Goal: Transaction & Acquisition: Purchase product/service

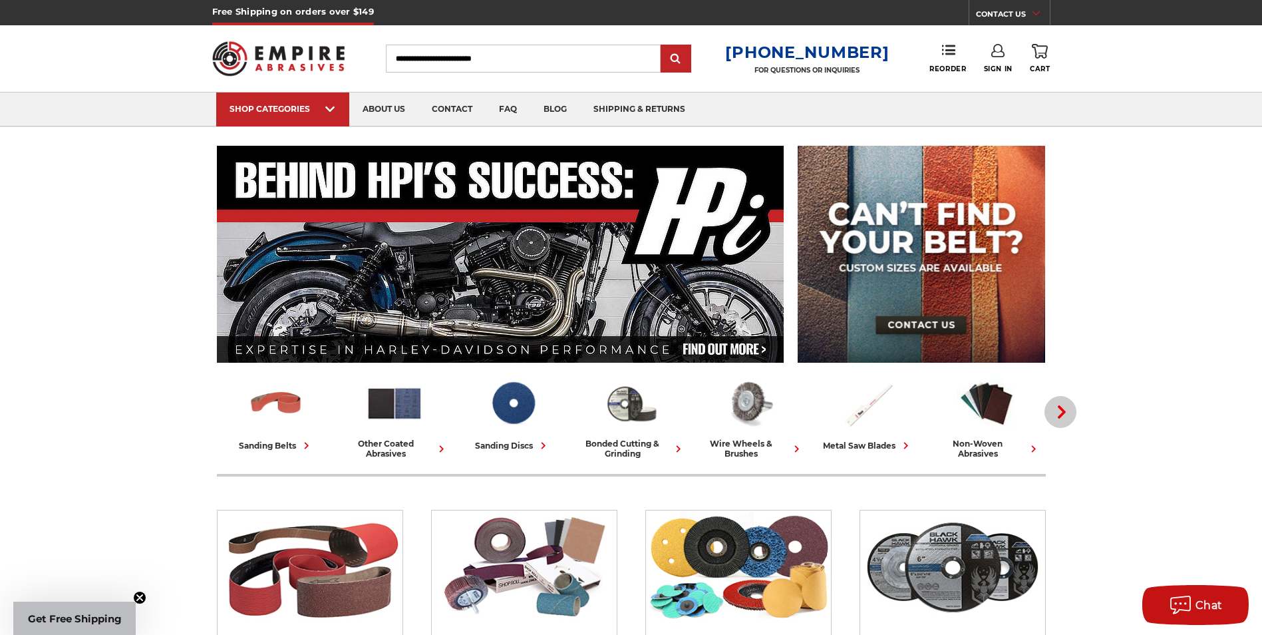
click at [1058, 414] on icon "button" at bounding box center [1061, 411] width 13 height 13
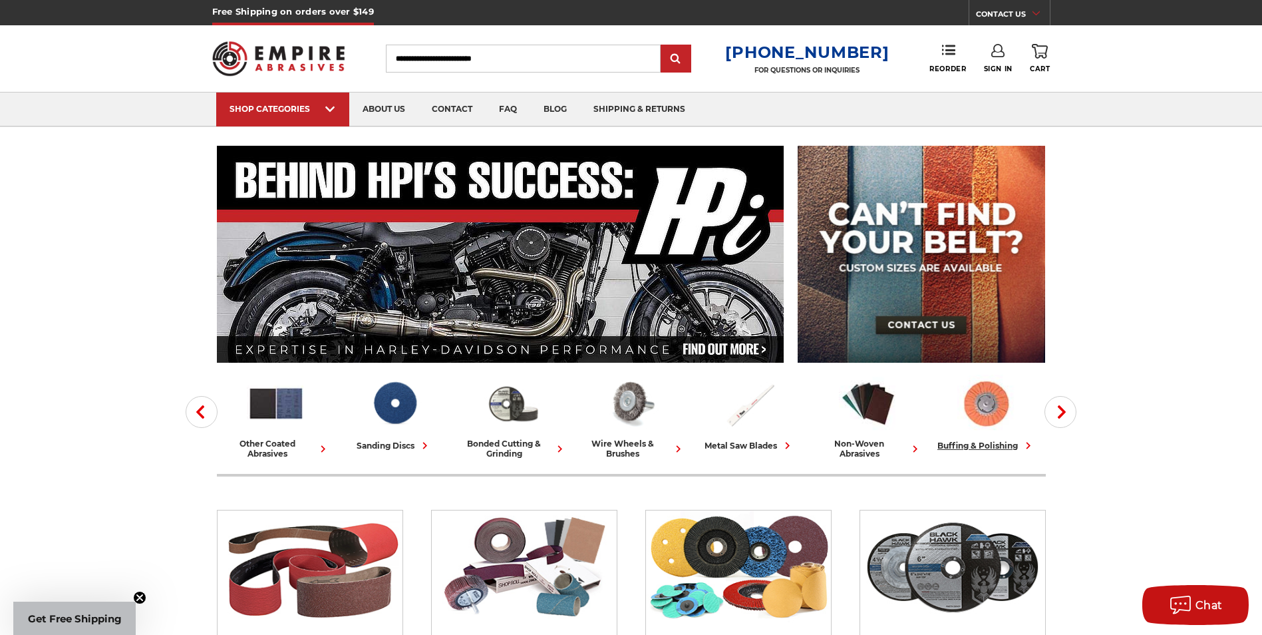
click at [997, 414] on img at bounding box center [986, 403] width 59 height 57
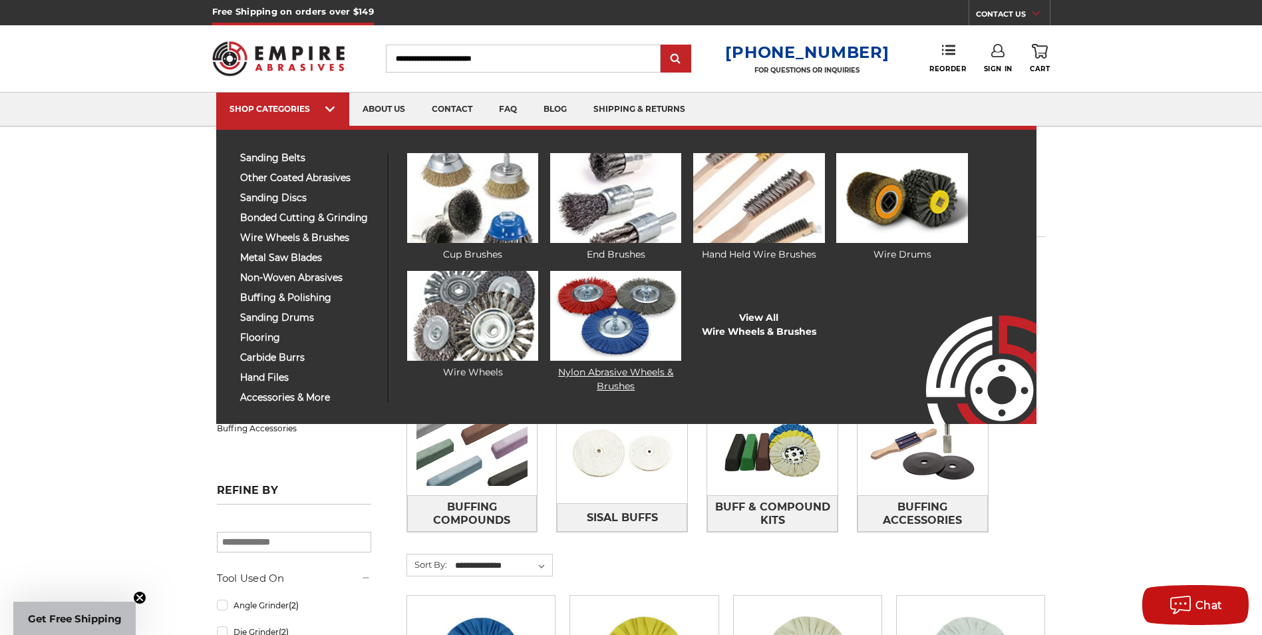
click at [602, 344] on img at bounding box center [615, 316] width 131 height 90
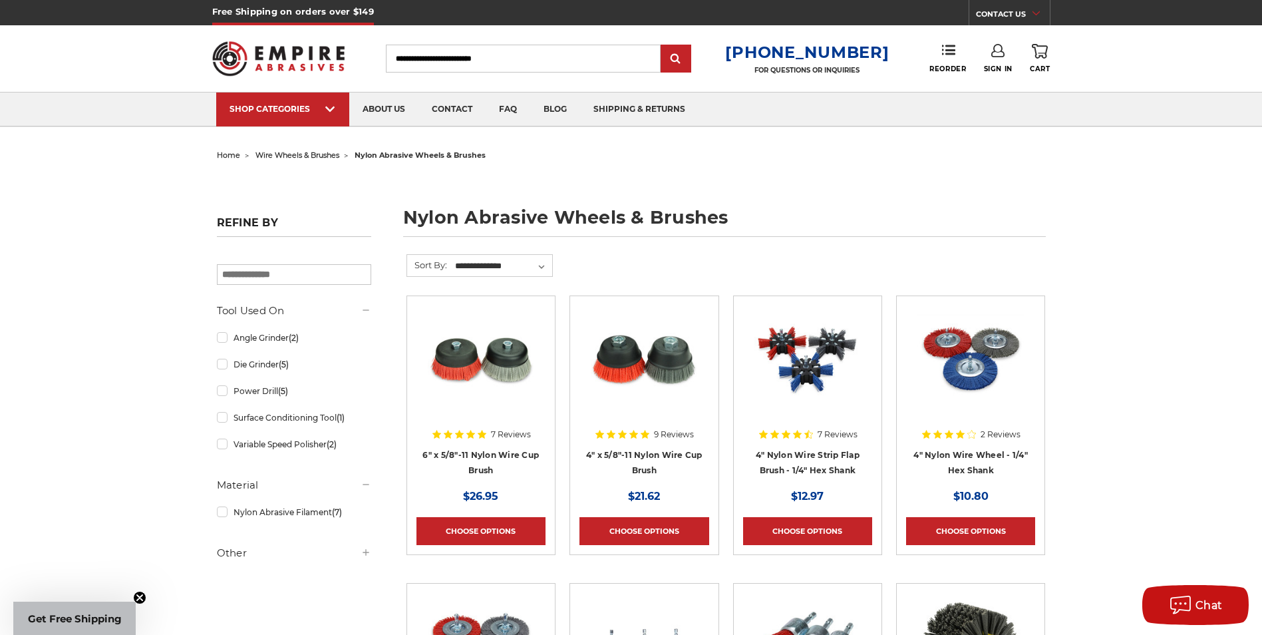
click at [631, 359] on img at bounding box center [644, 358] width 106 height 106
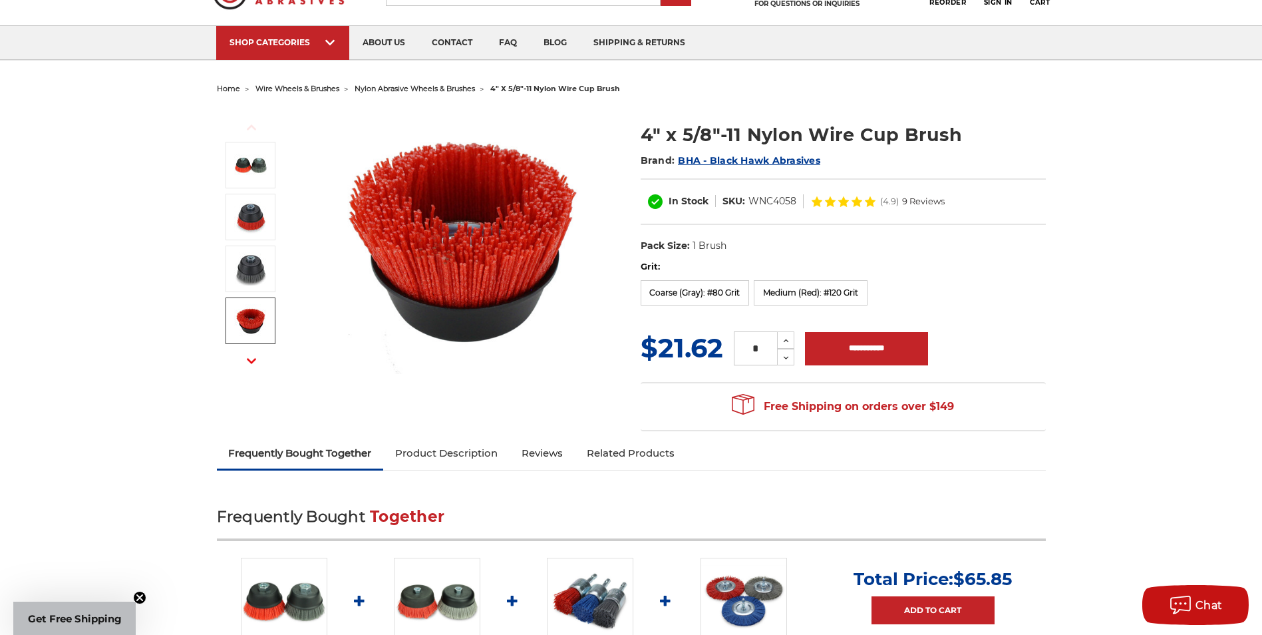
scroll to position [133, 0]
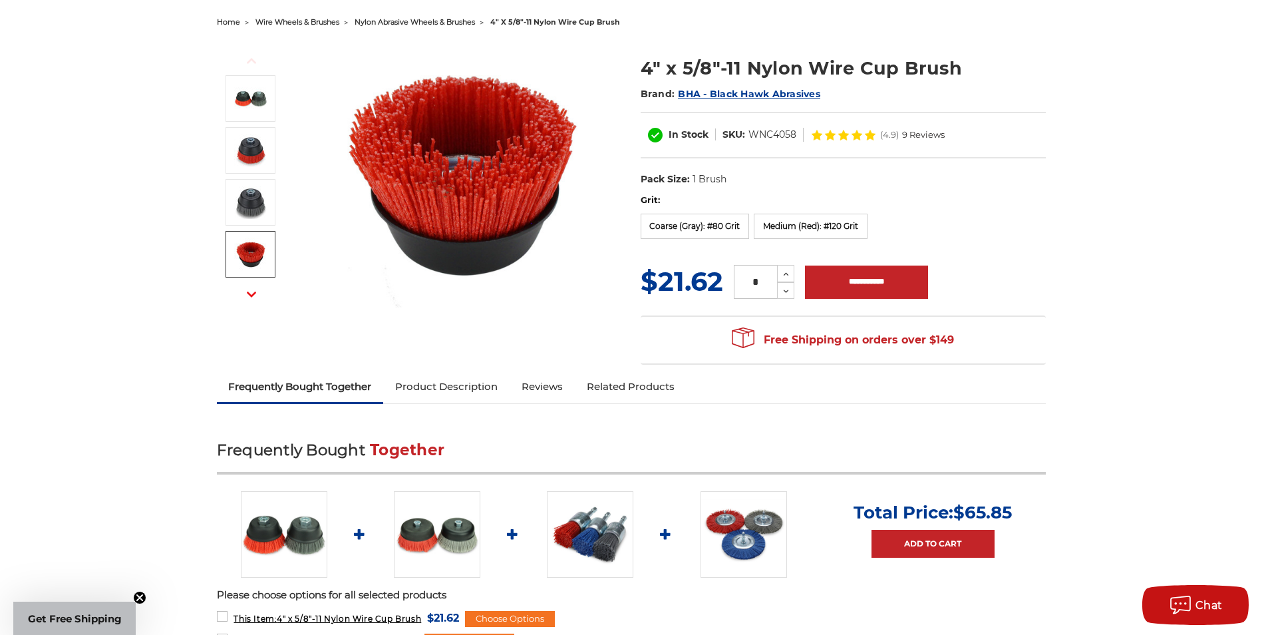
click at [416, 377] on link "Product Description" at bounding box center [446, 386] width 126 height 29
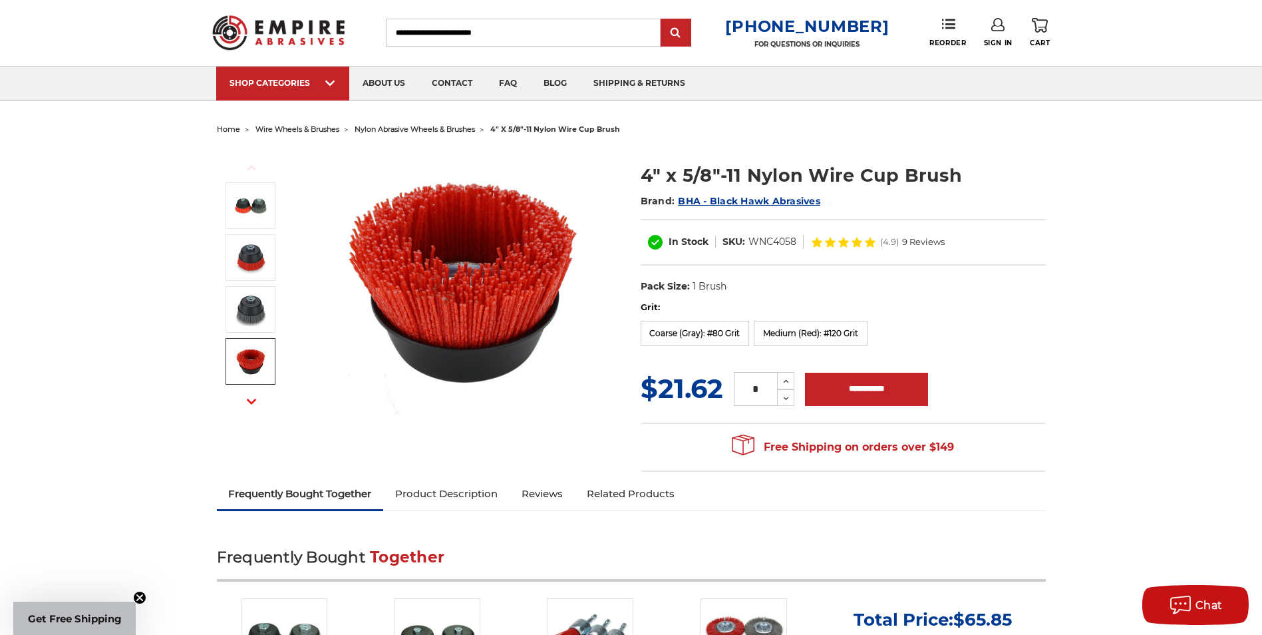
scroll to position [0, 0]
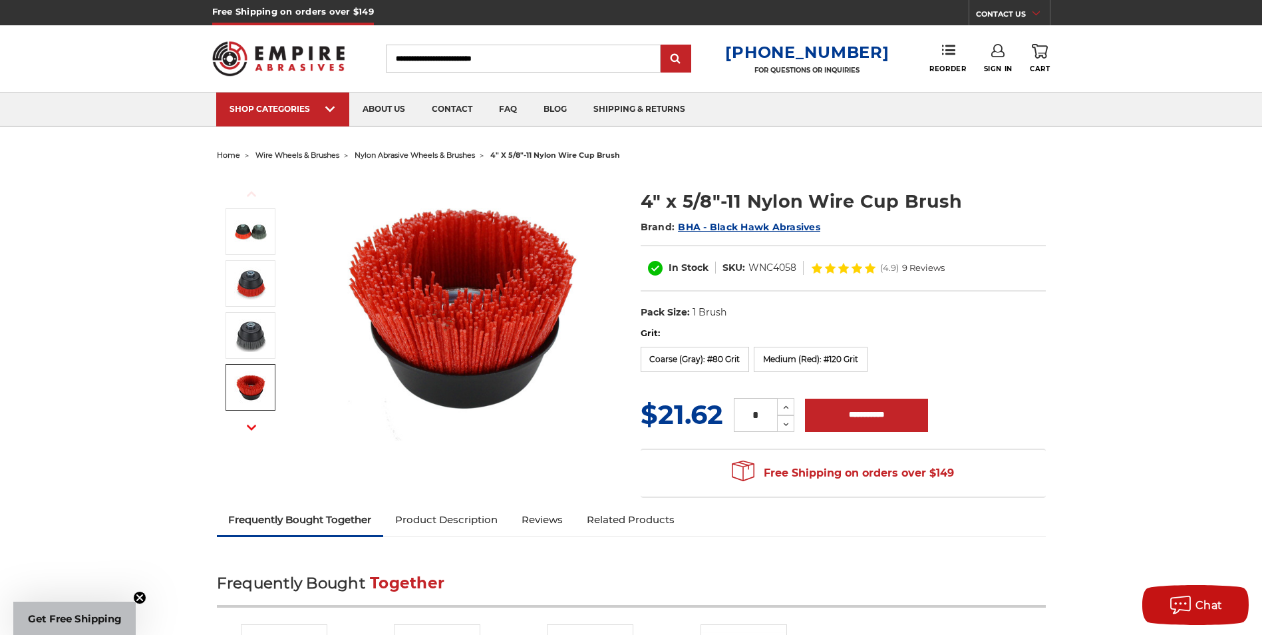
click at [915, 265] on span "9 Reviews" at bounding box center [923, 267] width 43 height 9
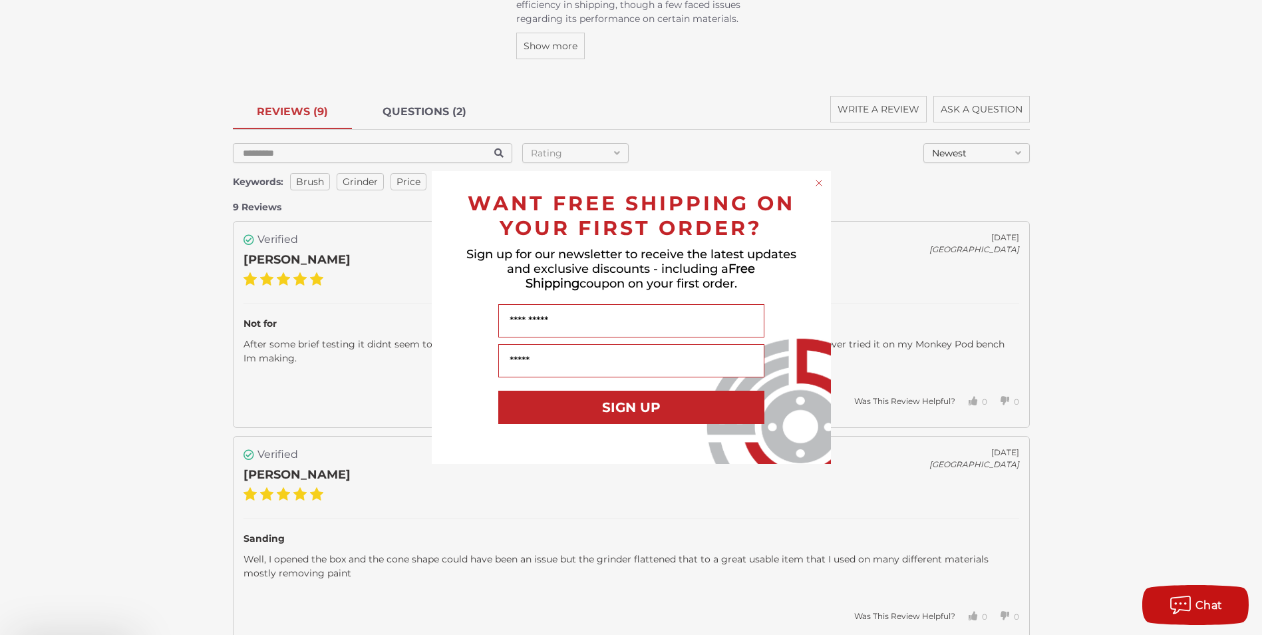
scroll to position [2218, 0]
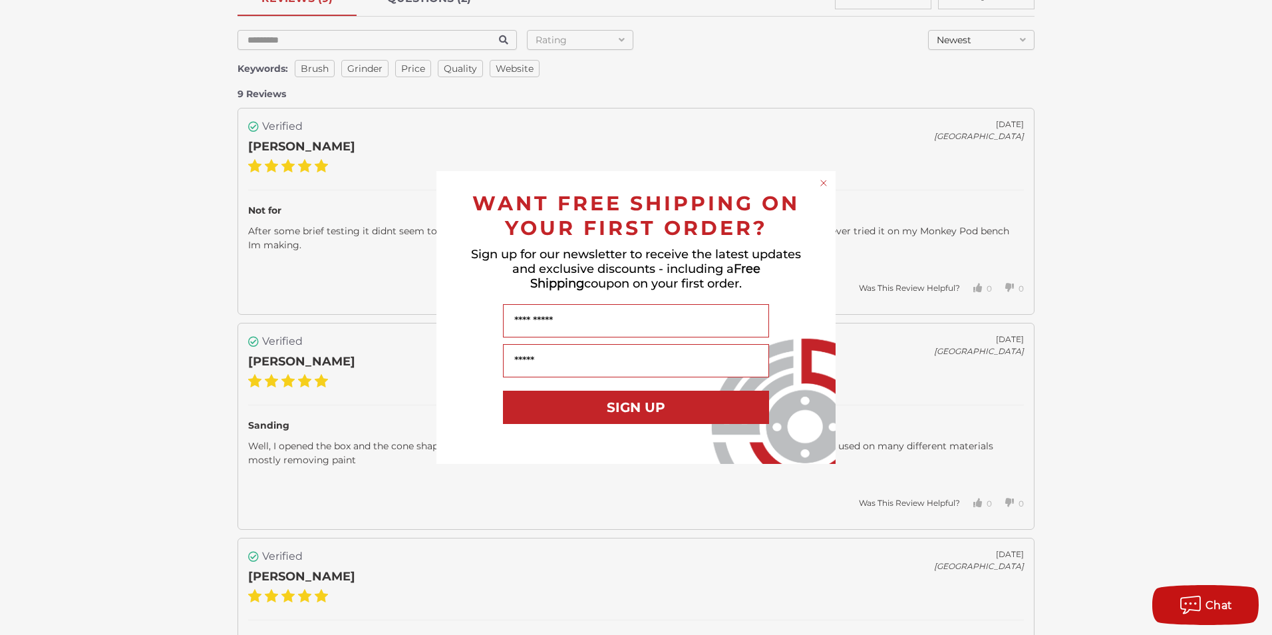
click at [825, 178] on circle "Close dialog" at bounding box center [824, 183] width 13 height 13
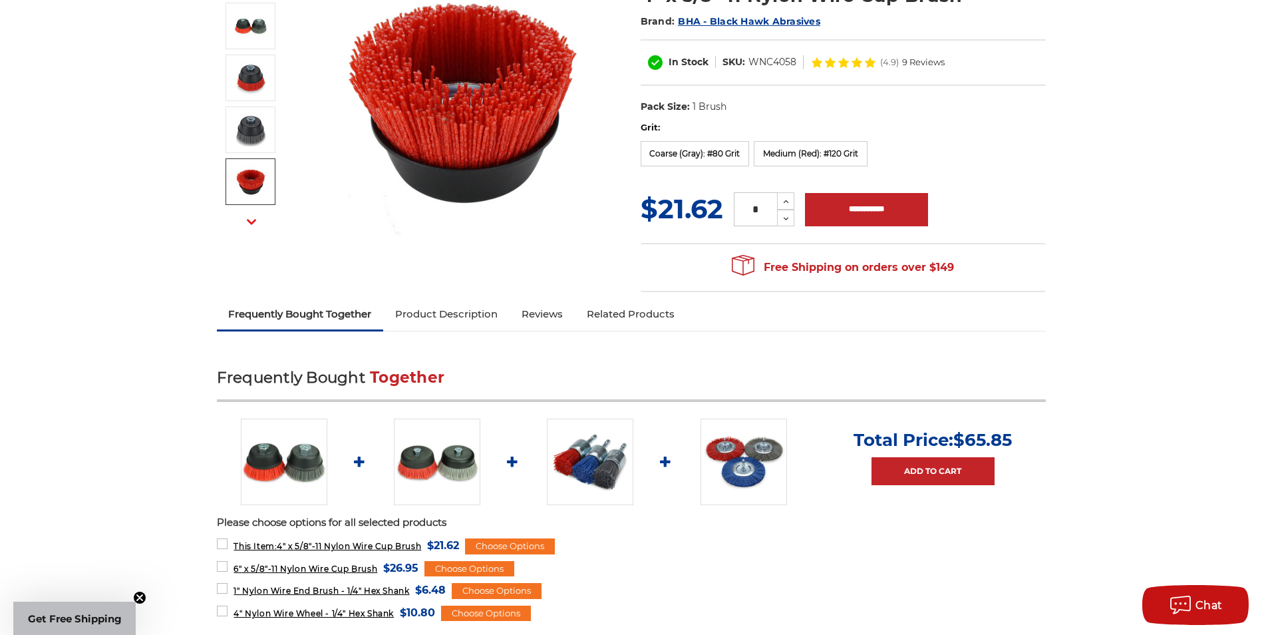
scroll to position [222, 0]
